Goal: Download file/media

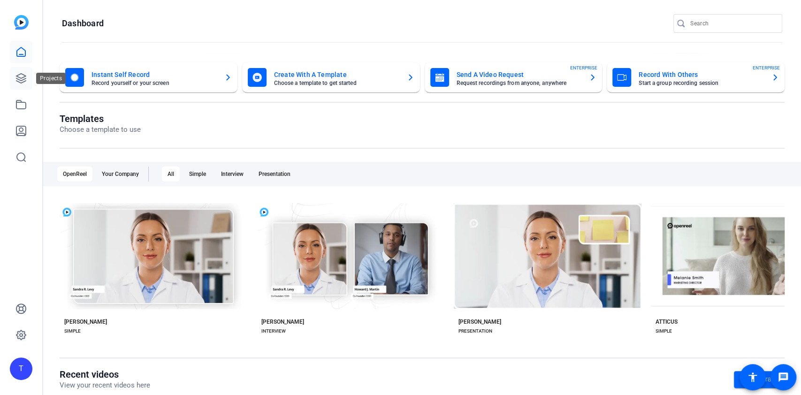
click at [14, 77] on link at bounding box center [21, 78] width 23 height 23
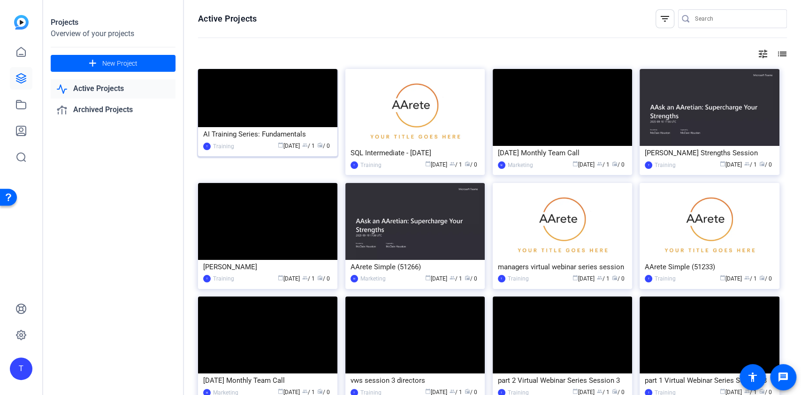
click at [299, 135] on div "AI Training Series: Fundamentals" at bounding box center [267, 134] width 129 height 14
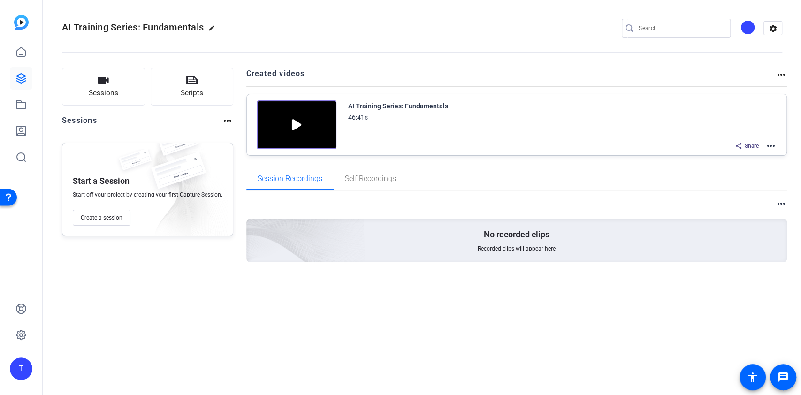
click at [770, 143] on mat-icon "more_horiz" at bounding box center [770, 145] width 11 height 11
click at [736, 224] on span "Download Video" at bounding box center [736, 227] width 65 height 11
click at [296, 125] on img at bounding box center [297, 124] width 80 height 49
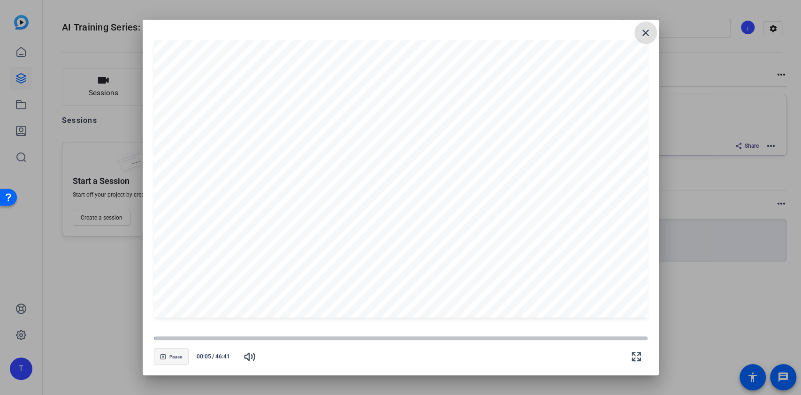
click at [172, 359] on span "Pause" at bounding box center [175, 357] width 13 height 6
